Goal: Task Accomplishment & Management: Manage account settings

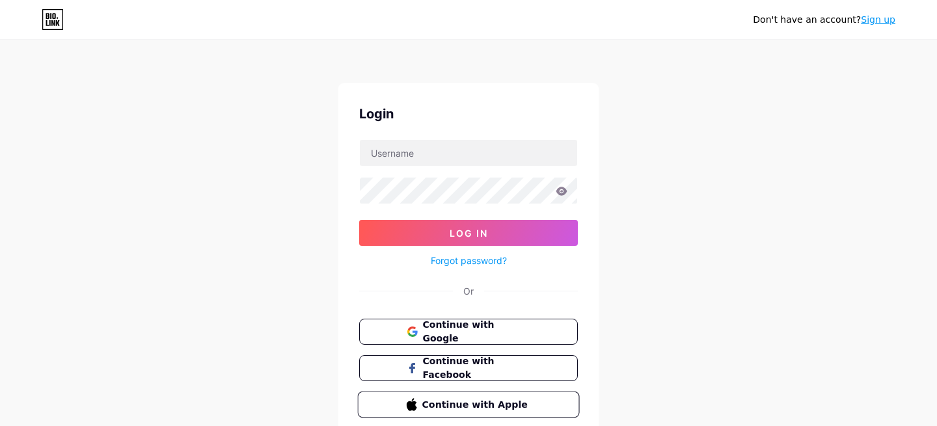
click at [464, 406] on span "Continue with Apple" at bounding box center [476, 405] width 109 height 14
click at [451, 333] on span "Continue with Google" at bounding box center [476, 332] width 109 height 28
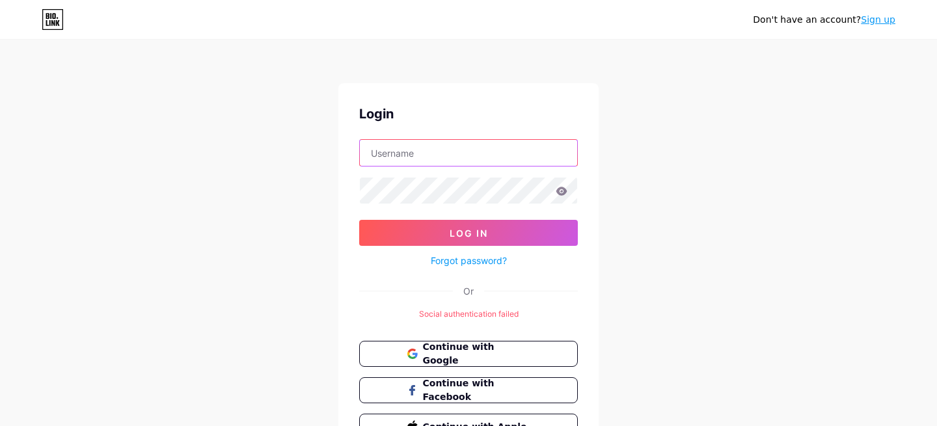
click at [411, 162] on input "text" at bounding box center [468, 153] width 217 height 26
click at [430, 375] on div "Continue with Google Continue with Facebook Continue with Apple" at bounding box center [468, 390] width 219 height 99
click at [430, 363] on button "Continue with Google" at bounding box center [468, 354] width 222 height 27
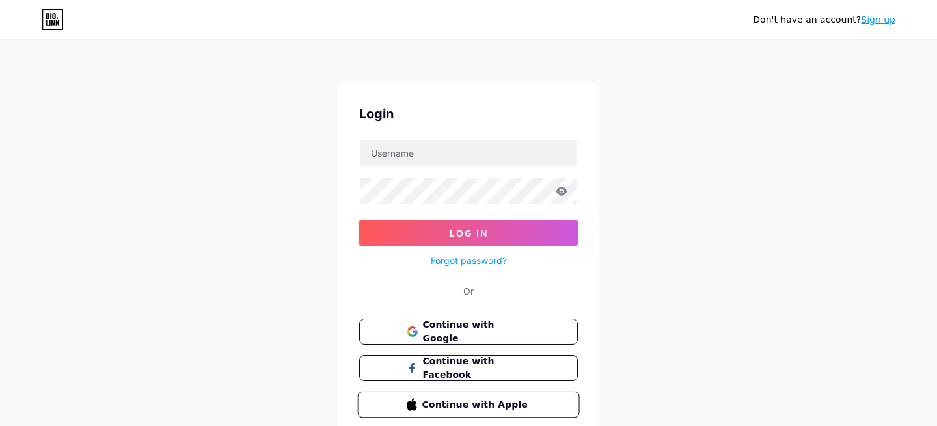
click at [429, 406] on span "Continue with Apple" at bounding box center [476, 405] width 109 height 14
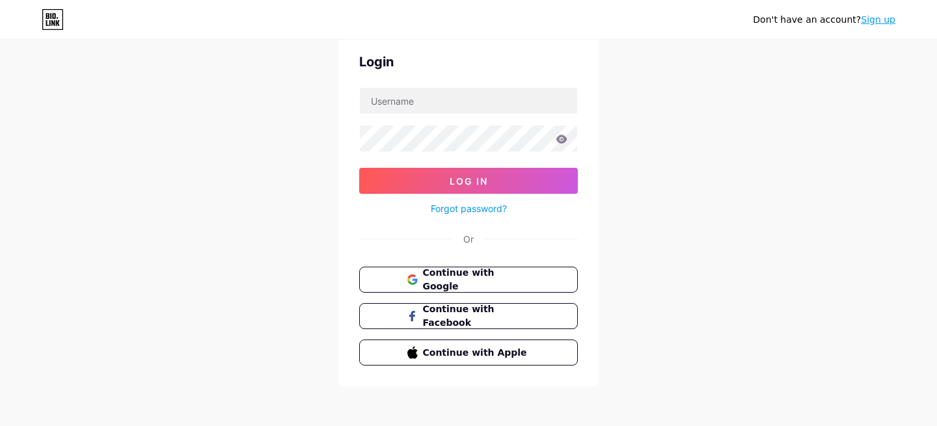
scroll to position [52, 0]
click at [458, 357] on span "Continue with Apple" at bounding box center [476, 353] width 109 height 14
click at [463, 272] on span "Continue with Google" at bounding box center [476, 280] width 109 height 28
